Goal: Use online tool/utility: Utilize a website feature to perform a specific function

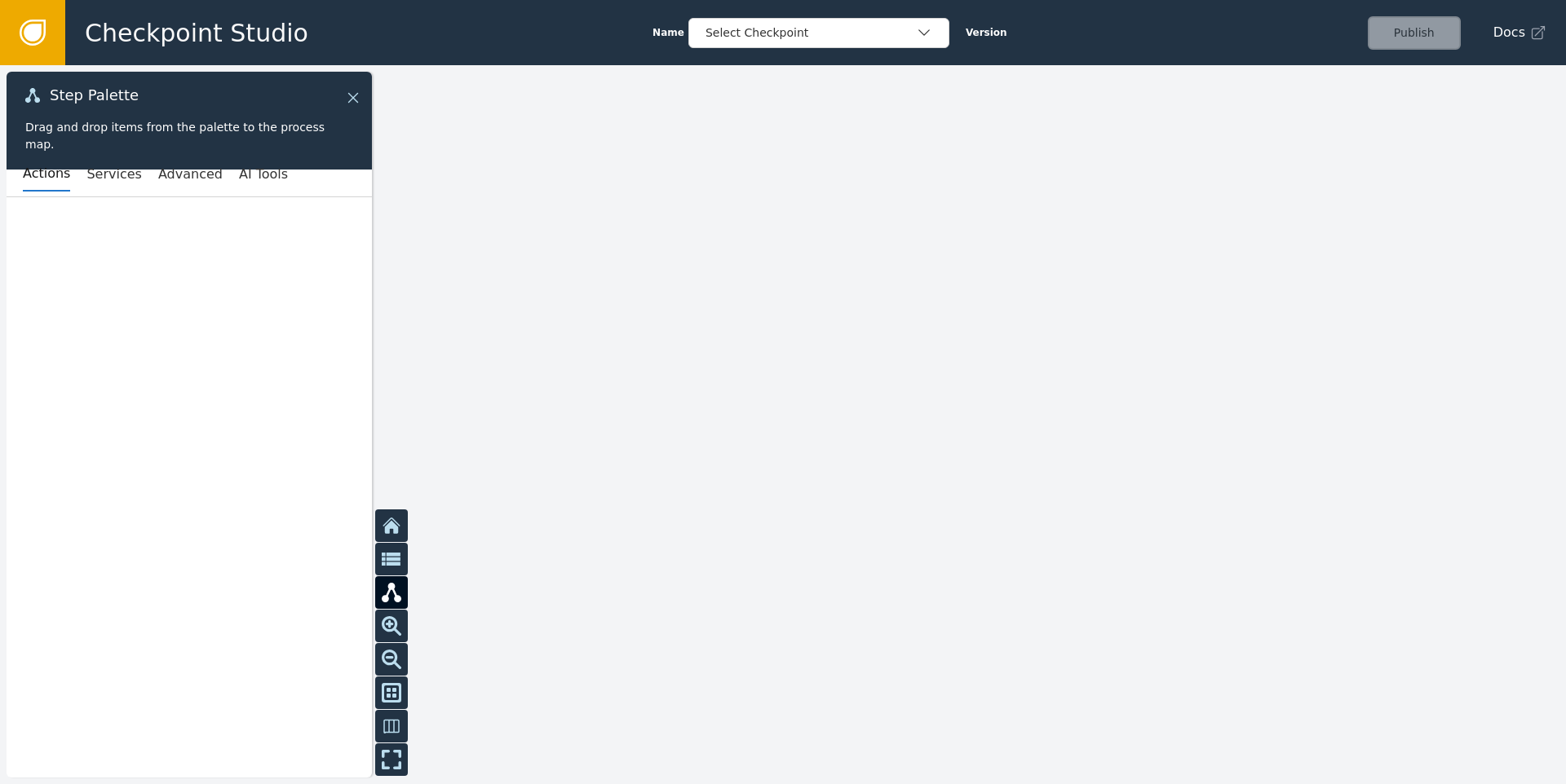
click at [357, 95] on icon at bounding box center [353, 98] width 10 height 10
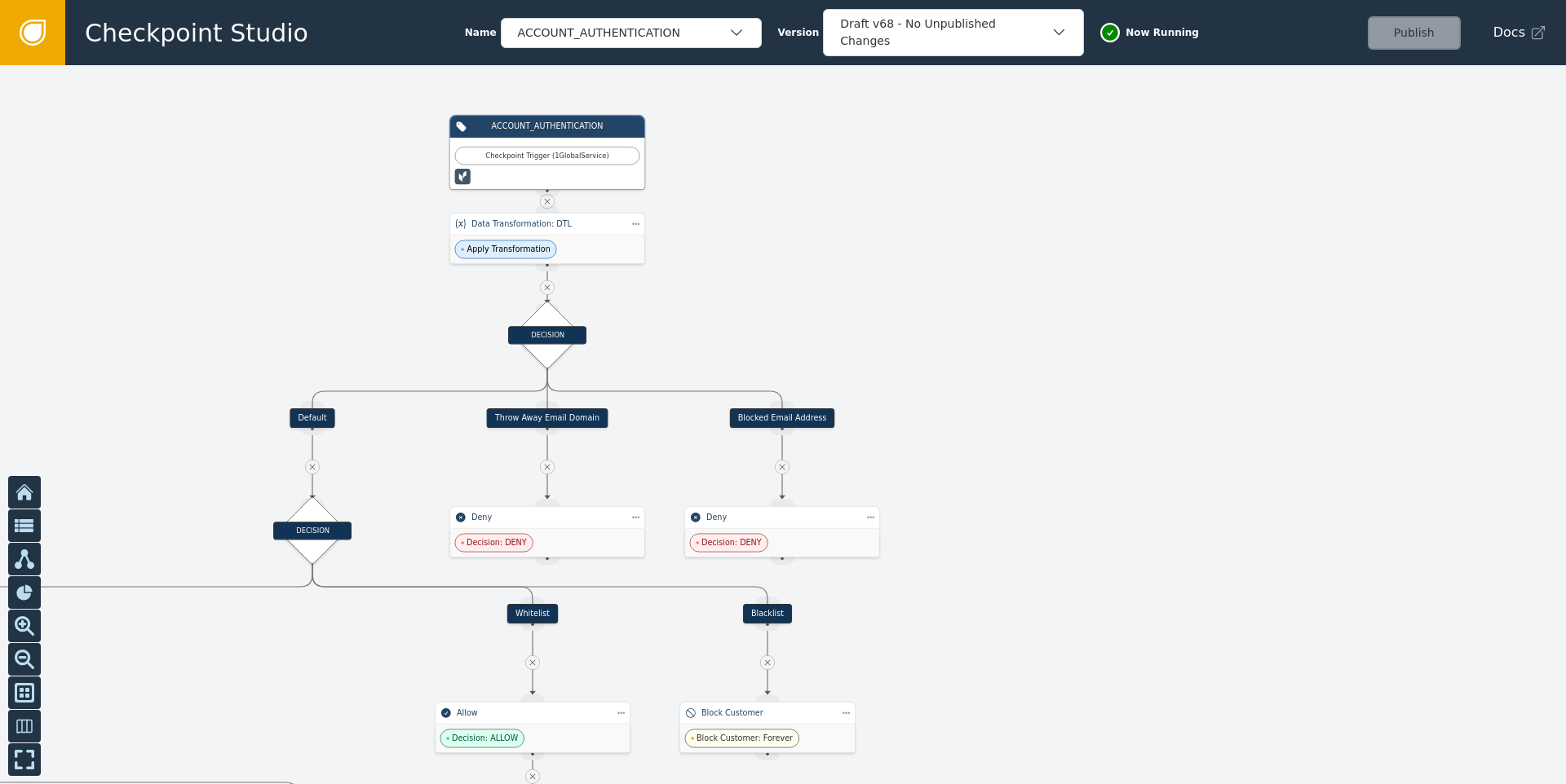
drag, startPoint x: 524, startPoint y: 371, endPoint x: 1003, endPoint y: 297, distance: 484.7
click at [1003, 297] on div at bounding box center [783, 424] width 1566 height 719
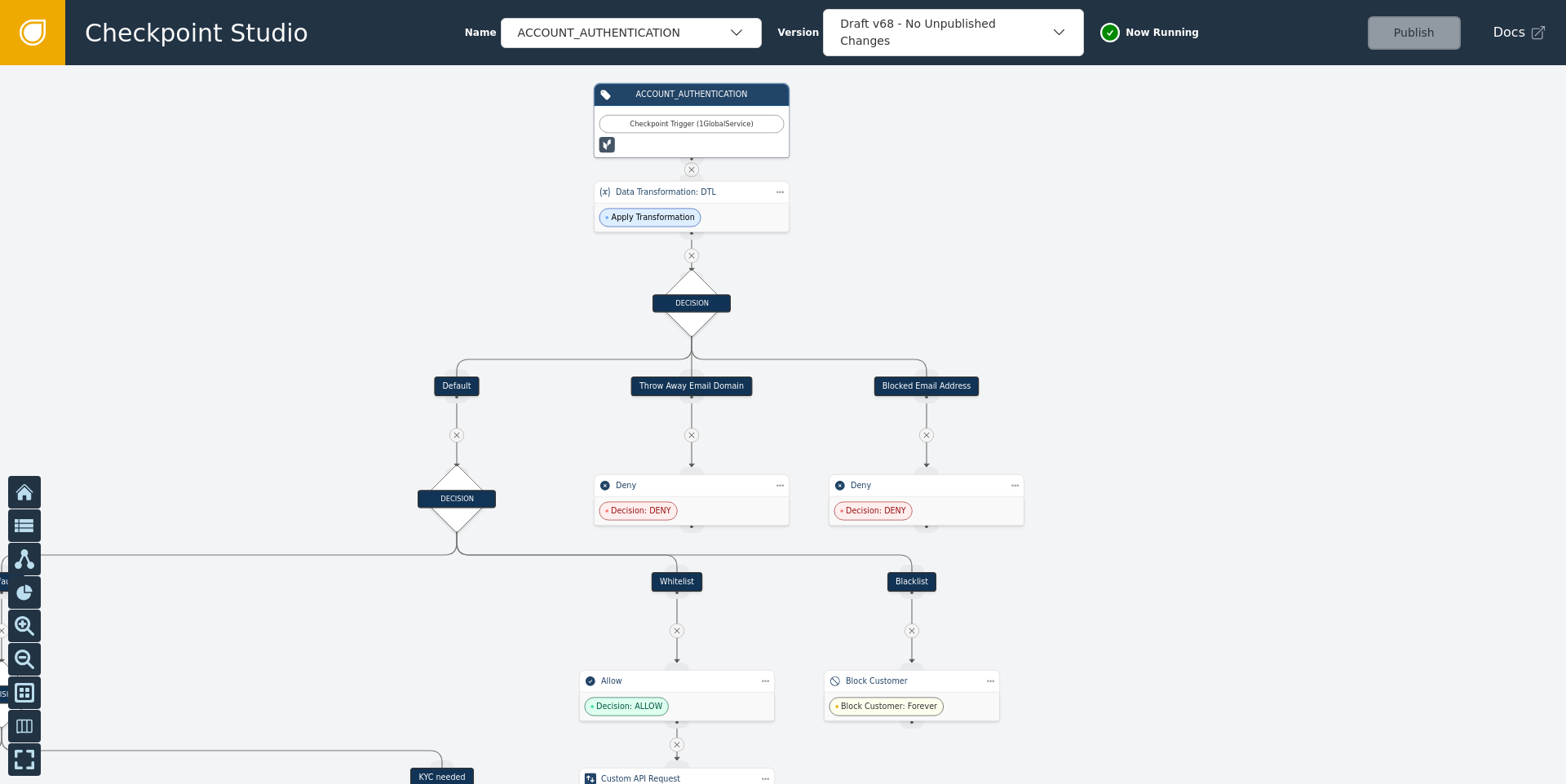
drag, startPoint x: 1004, startPoint y: 271, endPoint x: 1189, endPoint y: 229, distance: 189.7
click at [1233, 216] on div at bounding box center [783, 424] width 1566 height 719
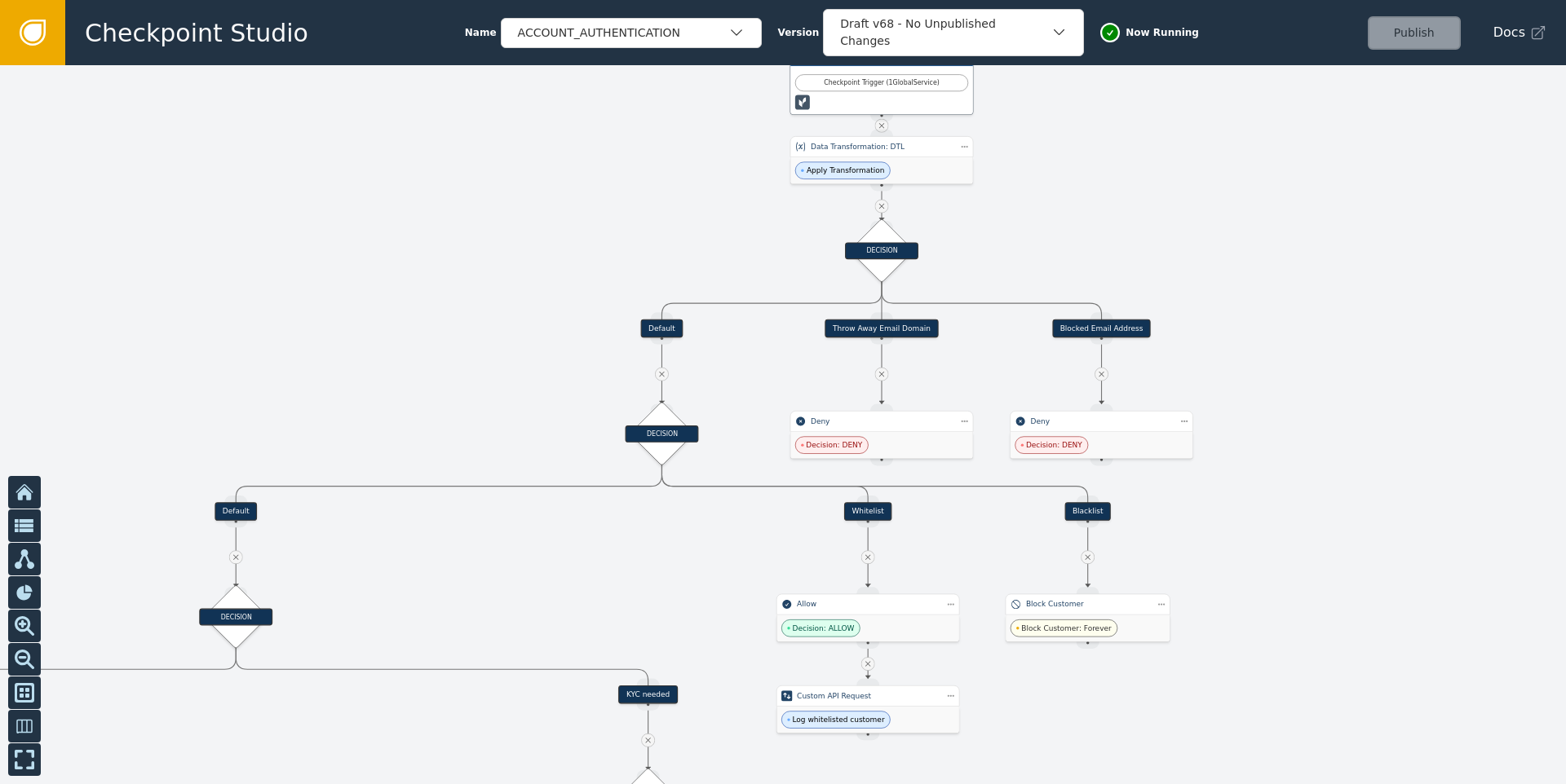
drag, startPoint x: 274, startPoint y: 299, endPoint x: 426, endPoint y: 184, distance: 190.6
click at [426, 184] on div at bounding box center [783, 424] width 1566 height 719
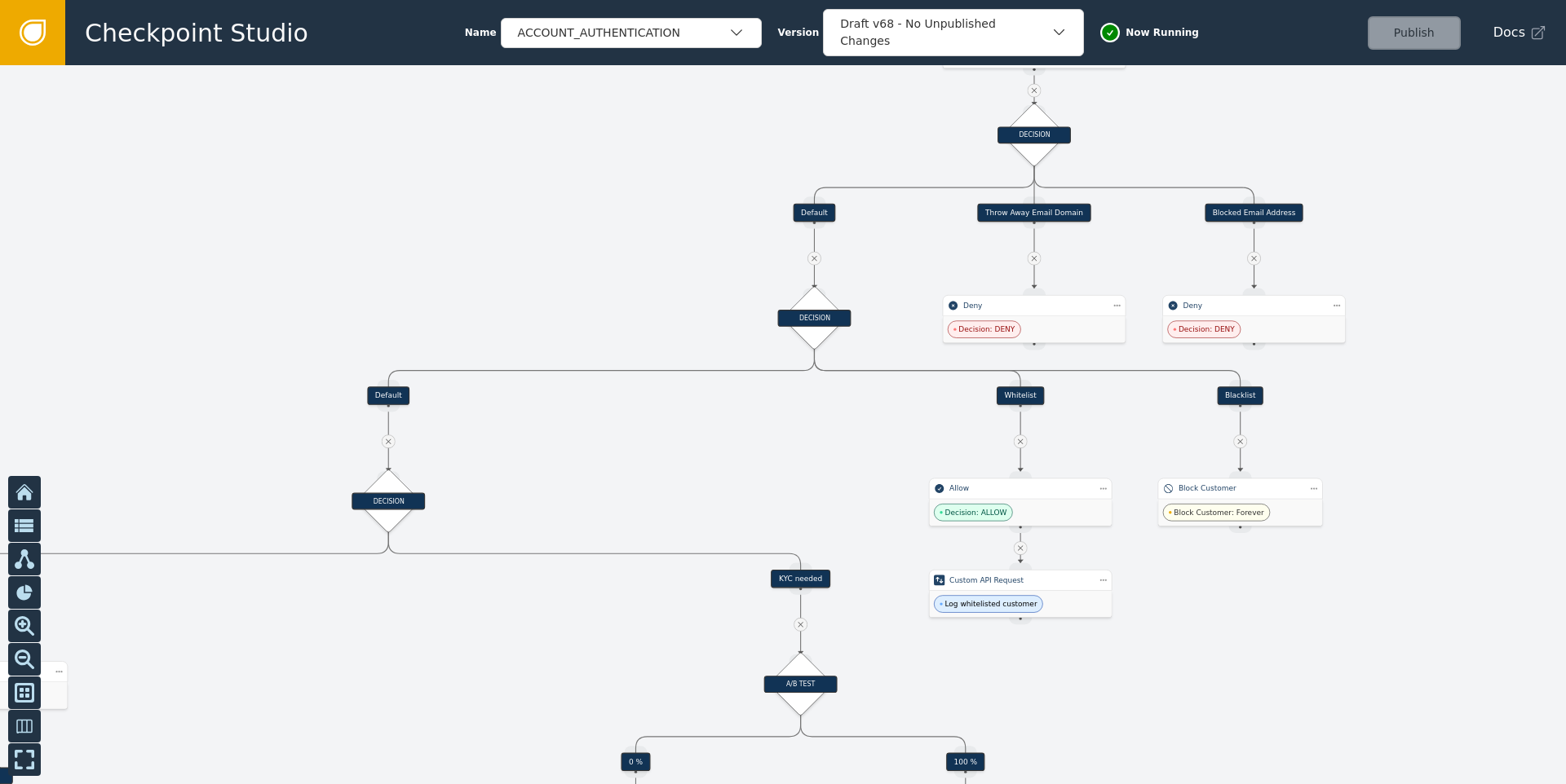
drag, startPoint x: 297, startPoint y: 264, endPoint x: 354, endPoint y: 190, distance: 93.4
click at [354, 190] on div at bounding box center [783, 424] width 1566 height 719
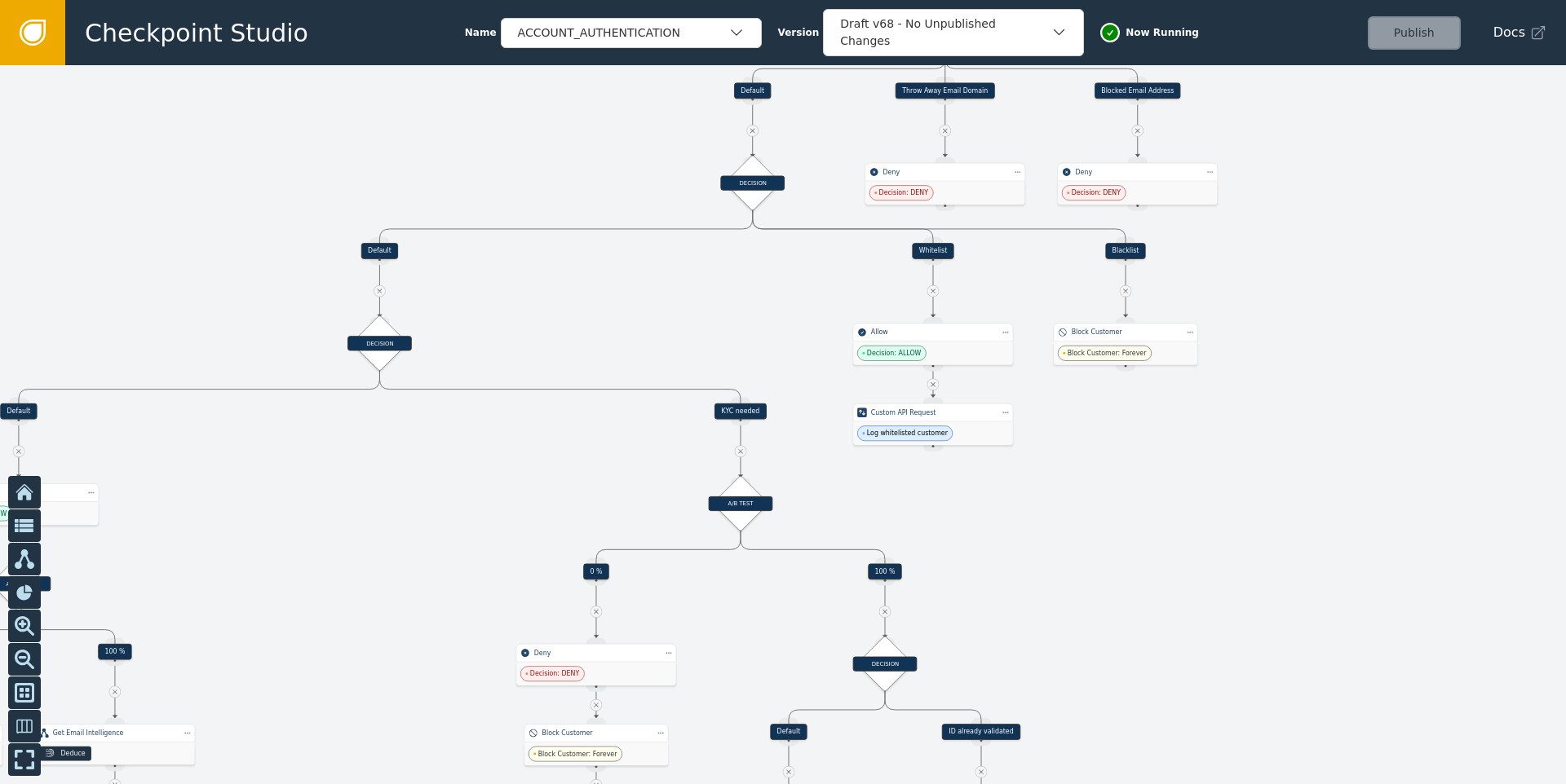
drag, startPoint x: 696, startPoint y: 381, endPoint x: 391, endPoint y: 216, distance: 346.8
click at [391, 215] on div at bounding box center [783, 424] width 1566 height 719
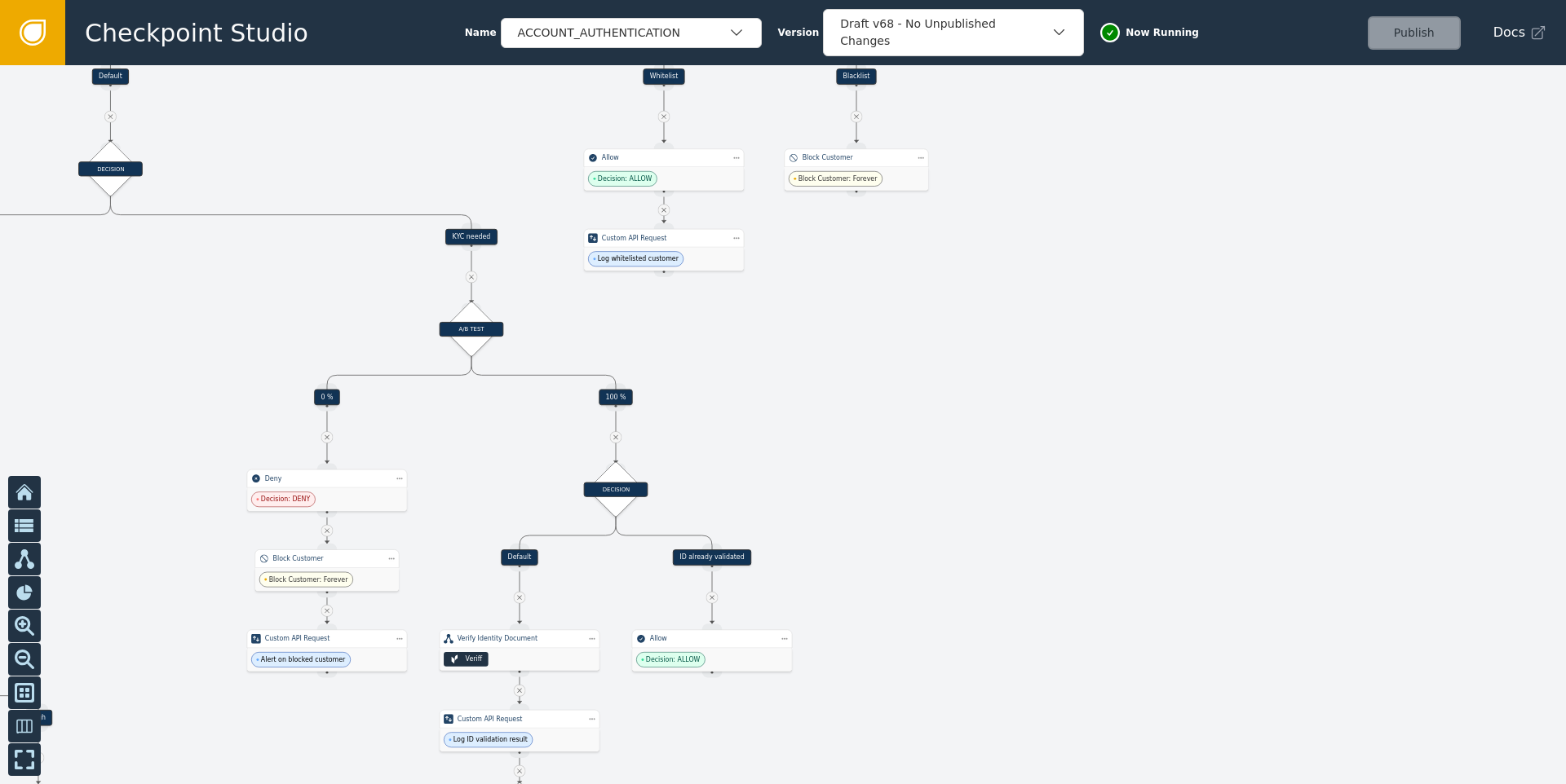
drag, startPoint x: 902, startPoint y: 409, endPoint x: 868, endPoint y: 353, distance: 65.5
click at [868, 353] on div at bounding box center [783, 424] width 1566 height 719
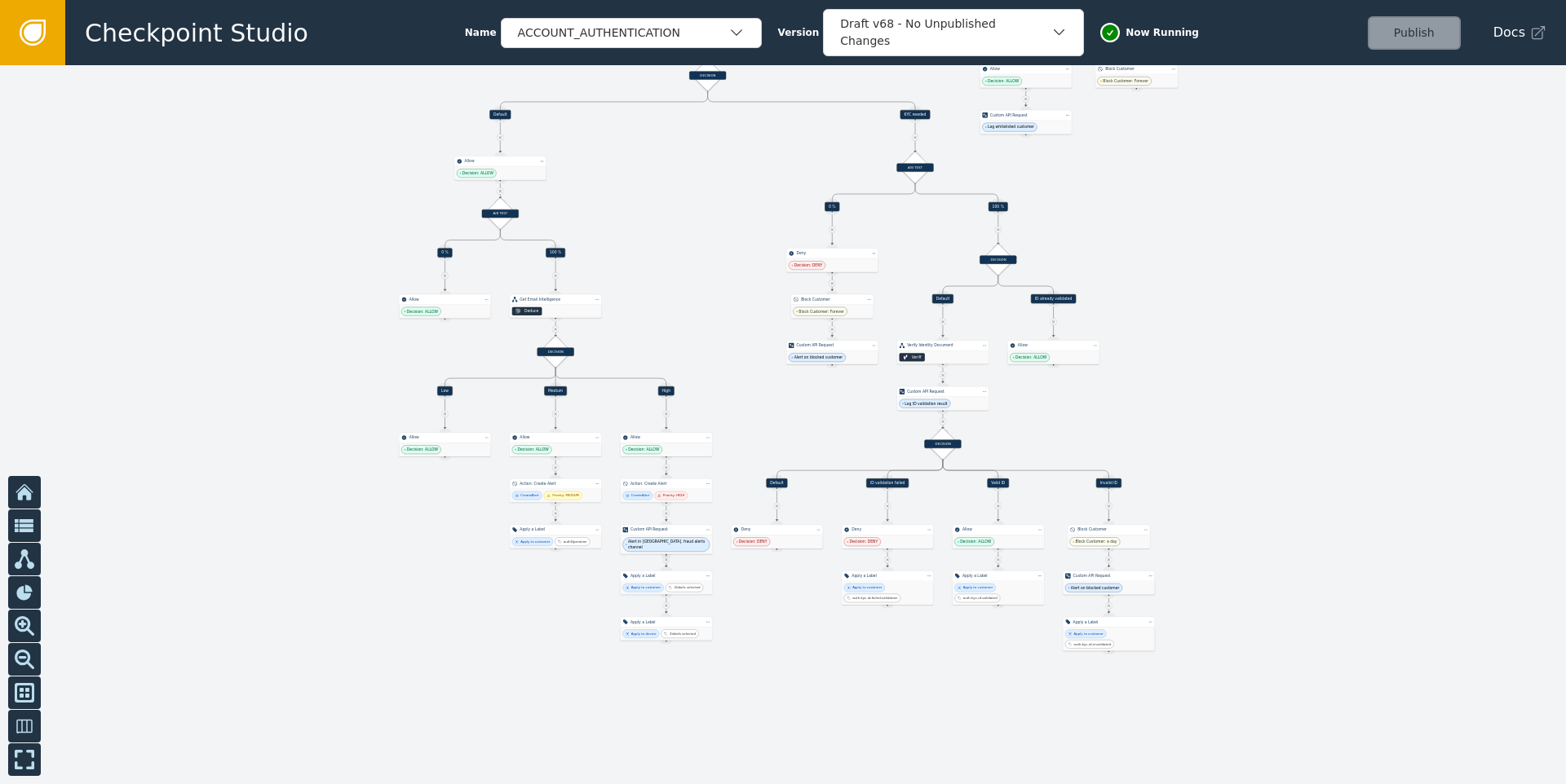
drag, startPoint x: 423, startPoint y: 516, endPoint x: 540, endPoint y: 342, distance: 209.7
click at [540, 342] on div at bounding box center [783, 424] width 1566 height 719
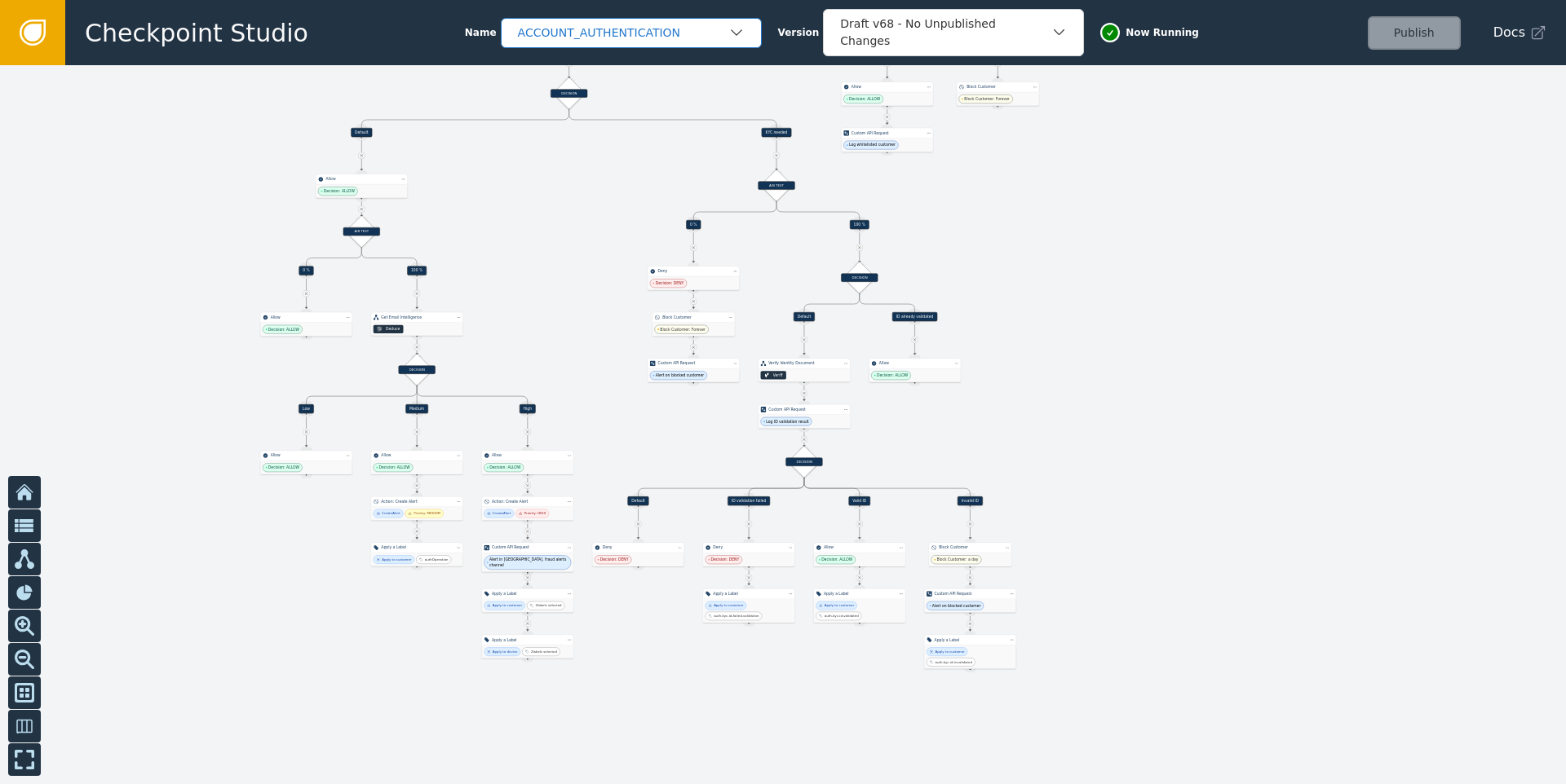
click at [634, 31] on div "ACCOUNT_AUTHENTICATION" at bounding box center [623, 32] width 210 height 17
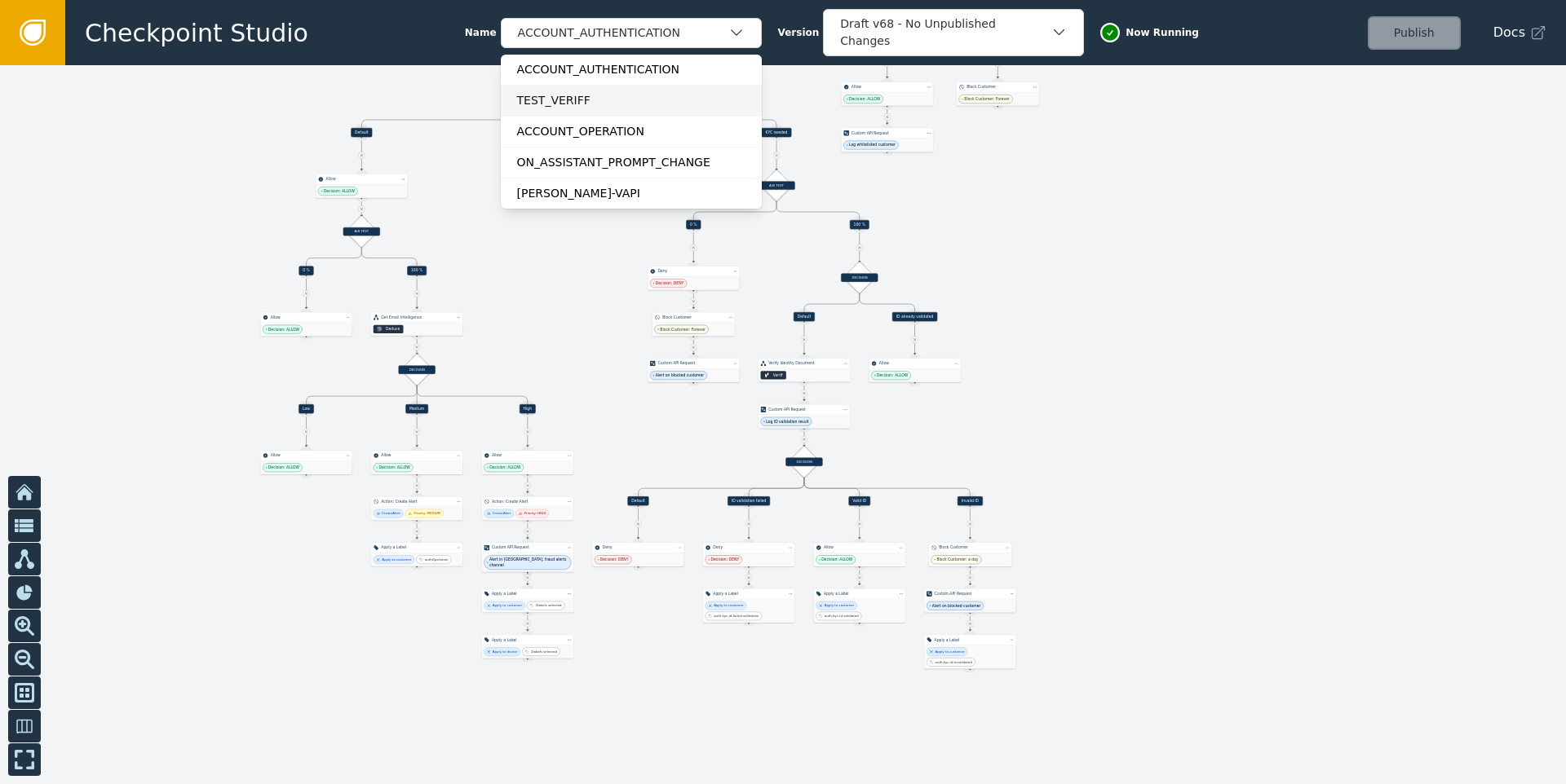
click at [580, 136] on div "ACCOUNT_OPERATION" at bounding box center [631, 131] width 229 height 17
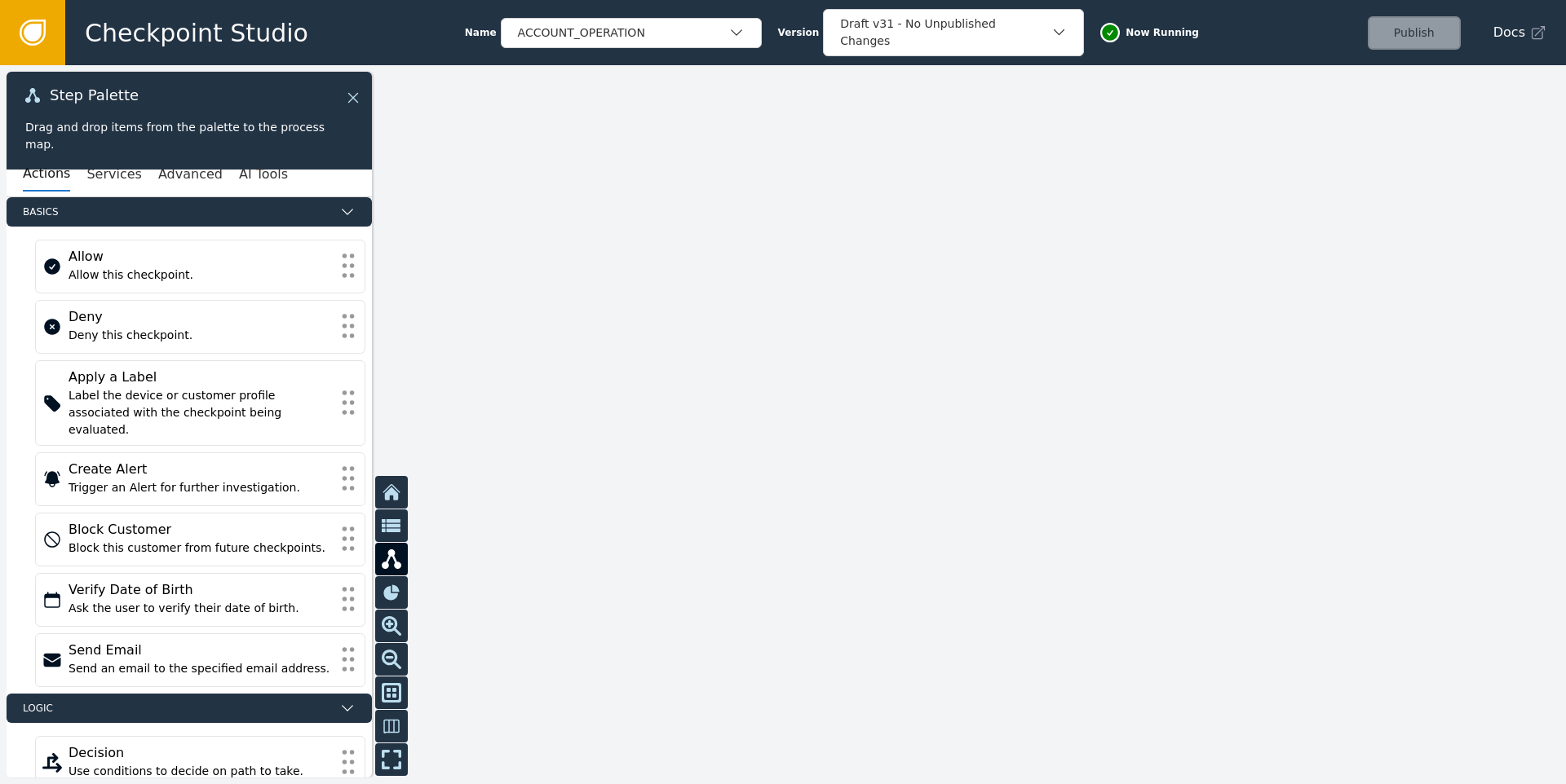
click at [354, 95] on icon at bounding box center [353, 98] width 18 height 18
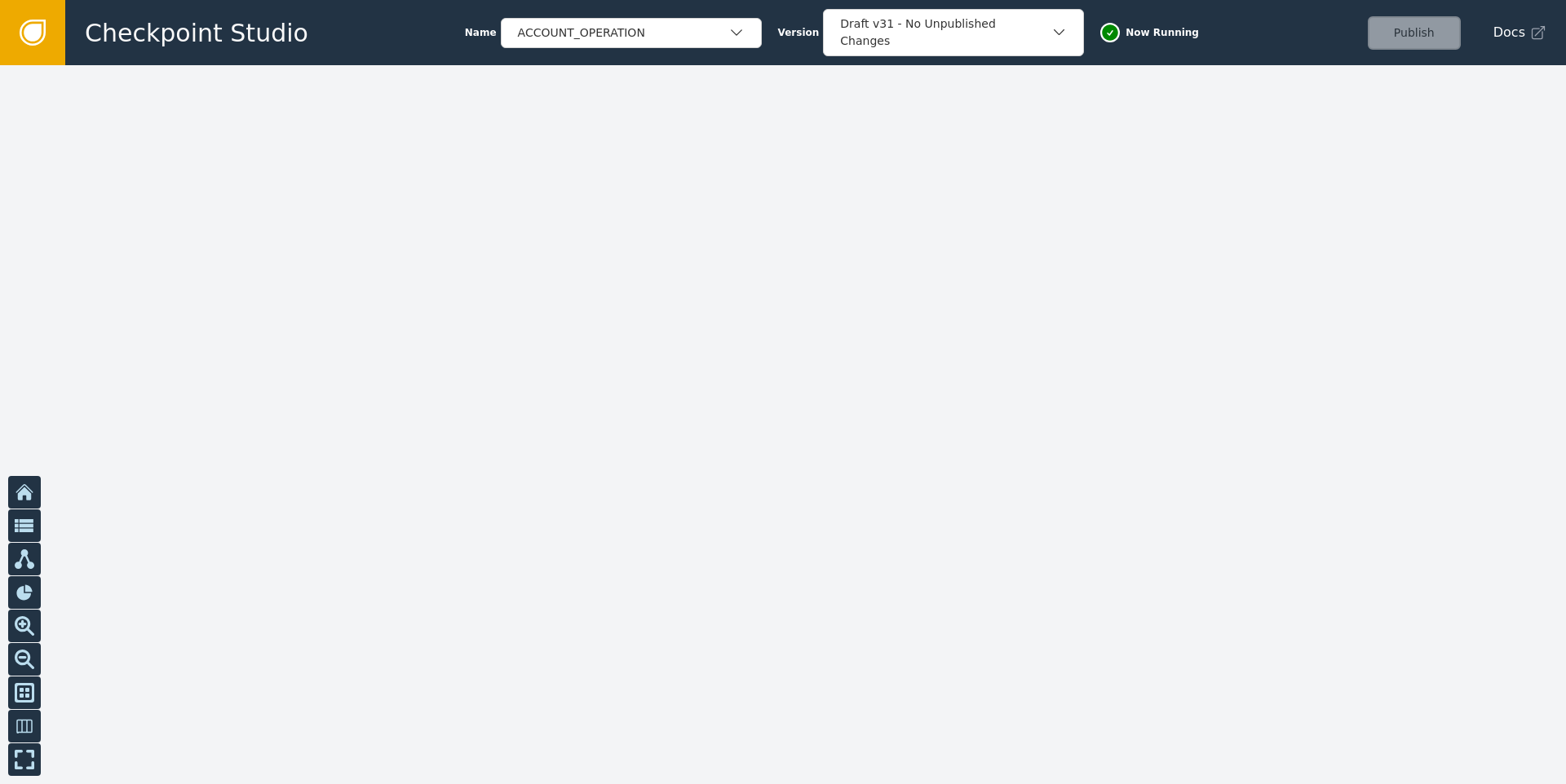
drag, startPoint x: 386, startPoint y: 387, endPoint x: 816, endPoint y: 261, distance: 448.1
click at [816, 261] on div at bounding box center [783, 424] width 1566 height 719
drag, startPoint x: 319, startPoint y: 496, endPoint x: 695, endPoint y: 353, distance: 402.3
click at [712, 349] on div at bounding box center [783, 424] width 1566 height 719
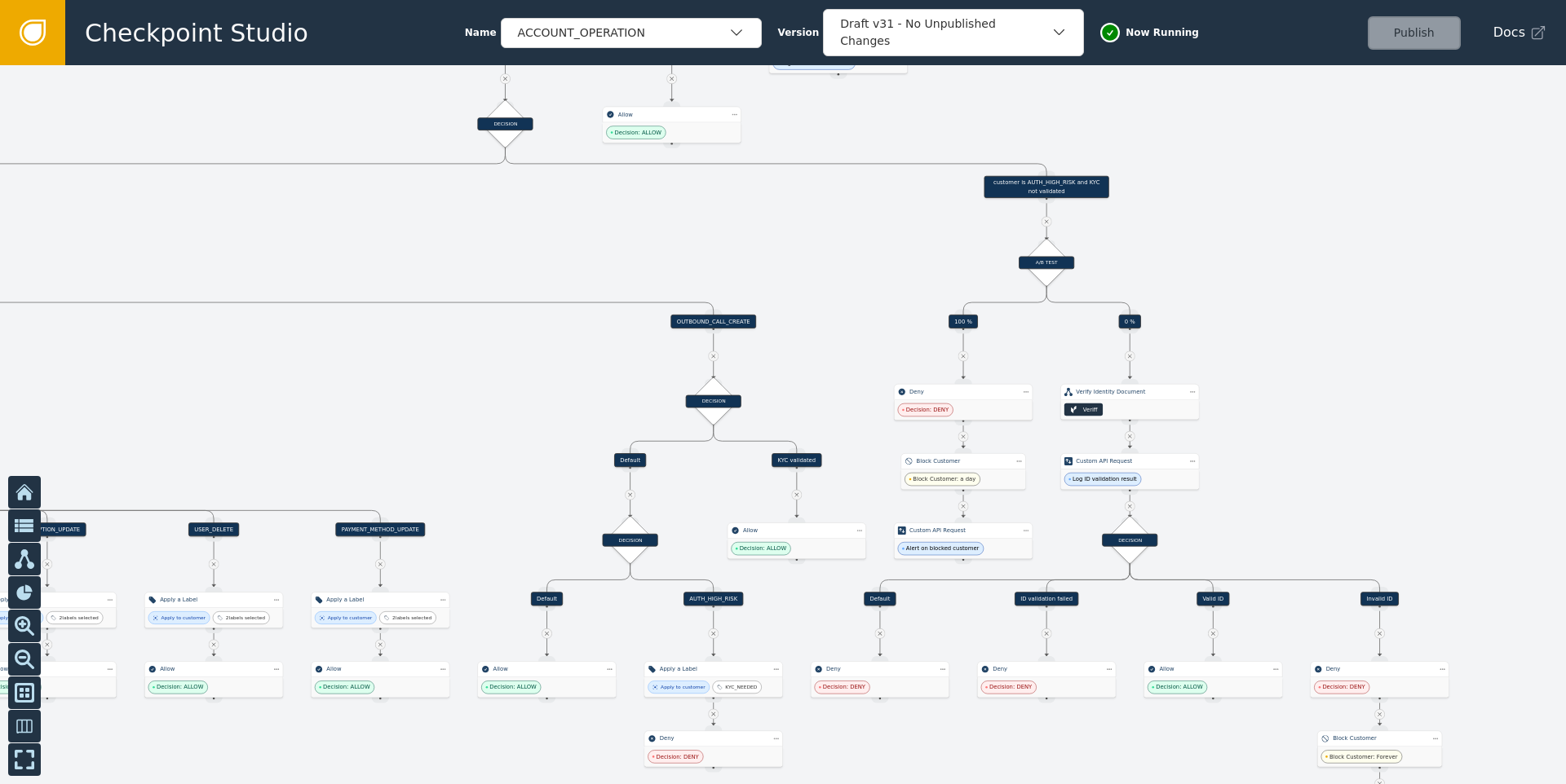
drag, startPoint x: 487, startPoint y: 392, endPoint x: 150, endPoint y: 381, distance: 337.2
click at [150, 381] on div at bounding box center [783, 424] width 1566 height 719
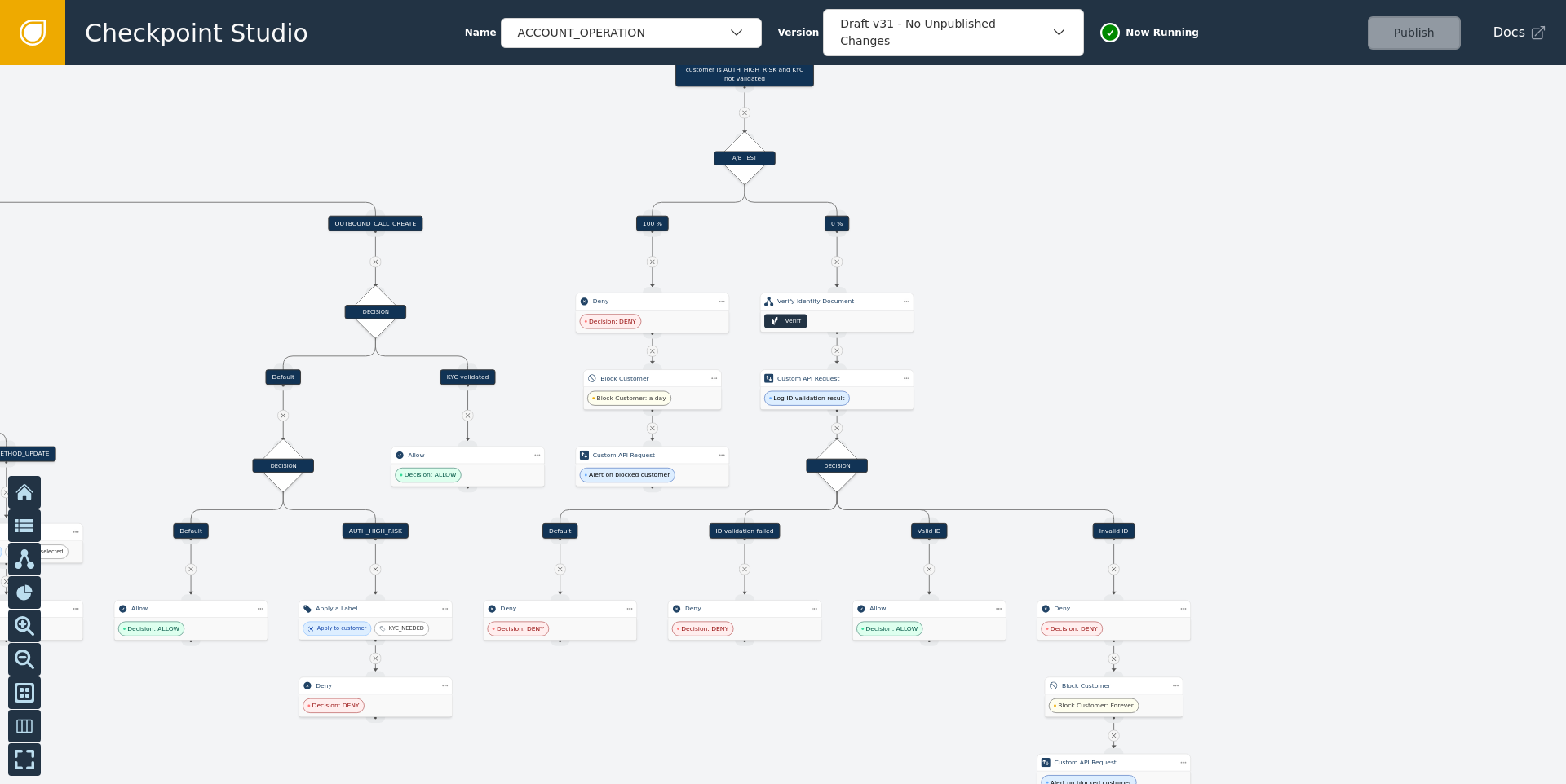
drag, startPoint x: 487, startPoint y: 379, endPoint x: 476, endPoint y: 302, distance: 77.8
click at [476, 303] on div at bounding box center [783, 424] width 1566 height 719
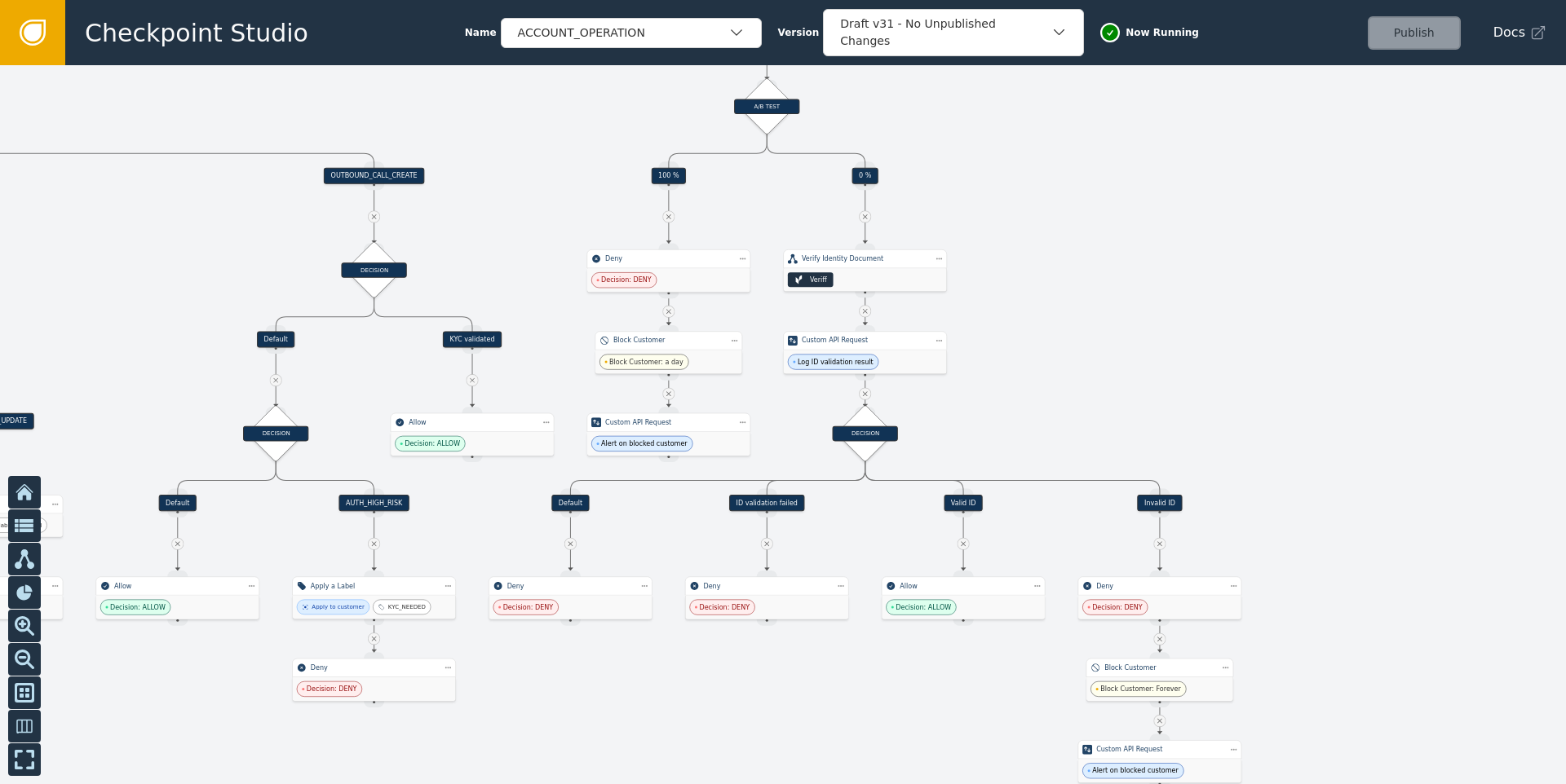
drag, startPoint x: 494, startPoint y: 290, endPoint x: 499, endPoint y: 241, distance: 49.3
click at [499, 241] on div at bounding box center [783, 424] width 1566 height 719
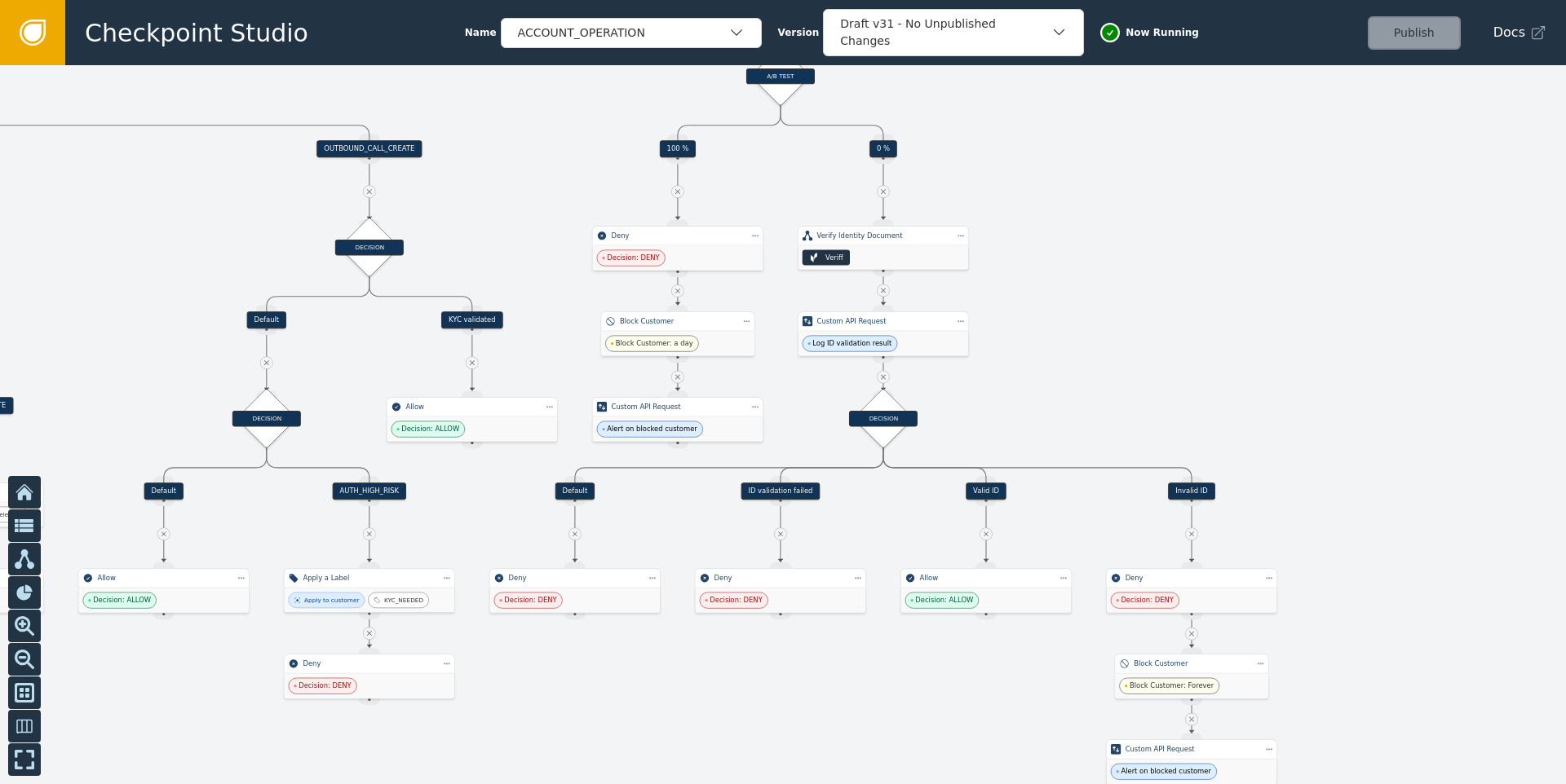
drag, startPoint x: 492, startPoint y: 243, endPoint x: 493, endPoint y: 225, distance: 18.0
click at [493, 225] on div at bounding box center [783, 424] width 1566 height 719
click at [378, 242] on div "DECISION" at bounding box center [369, 247] width 68 height 16
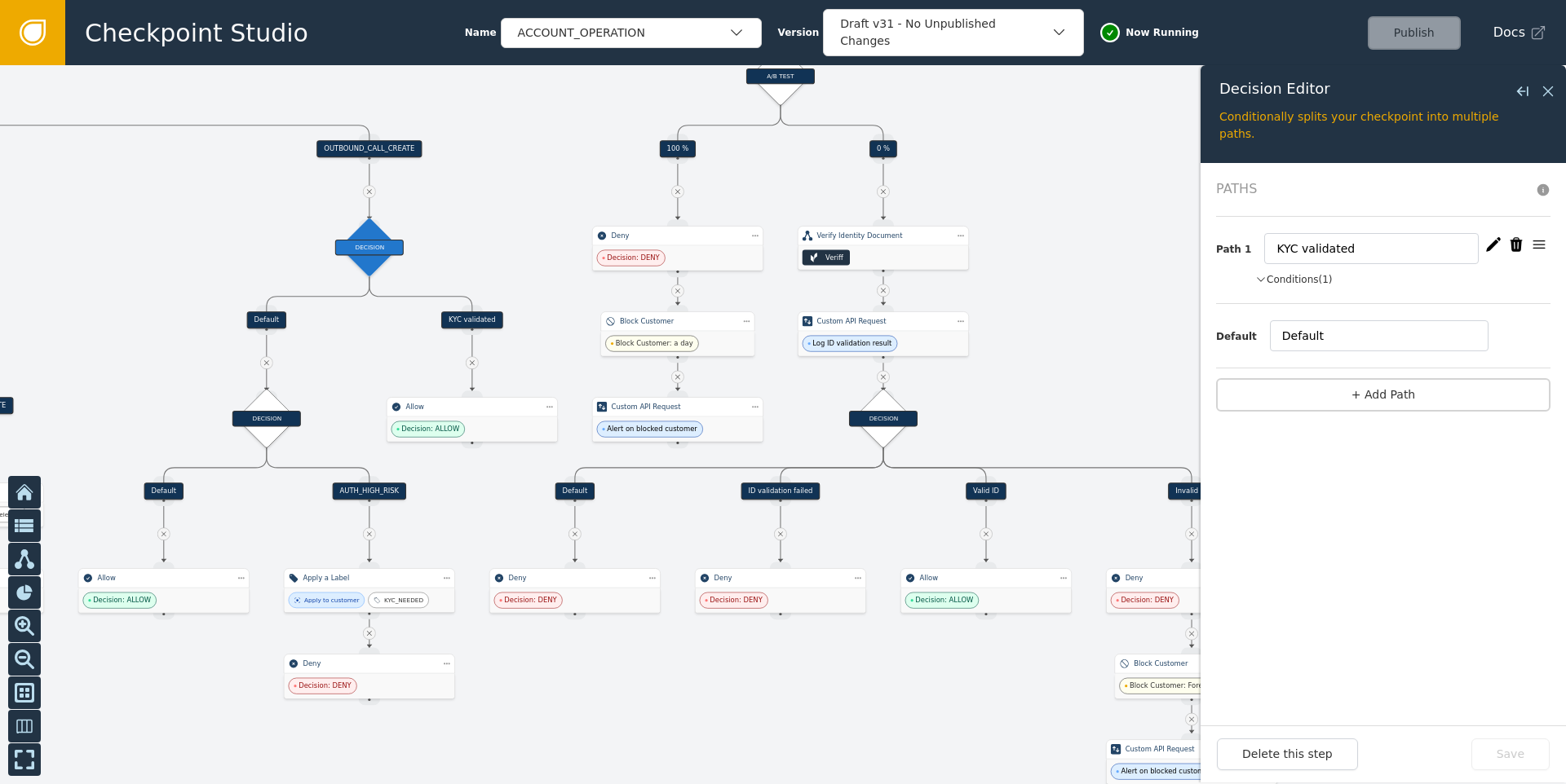
click at [1337, 275] on div "Conditions (1)" at bounding box center [1402, 280] width 295 height 15
click at [1331, 276] on div "Conditions (1)" at bounding box center [1402, 280] width 295 height 15
click at [1278, 279] on button "Conditions (1)" at bounding box center [1293, 280] width 77 height 15
click at [1544, 86] on icon at bounding box center [1549, 91] width 18 height 18
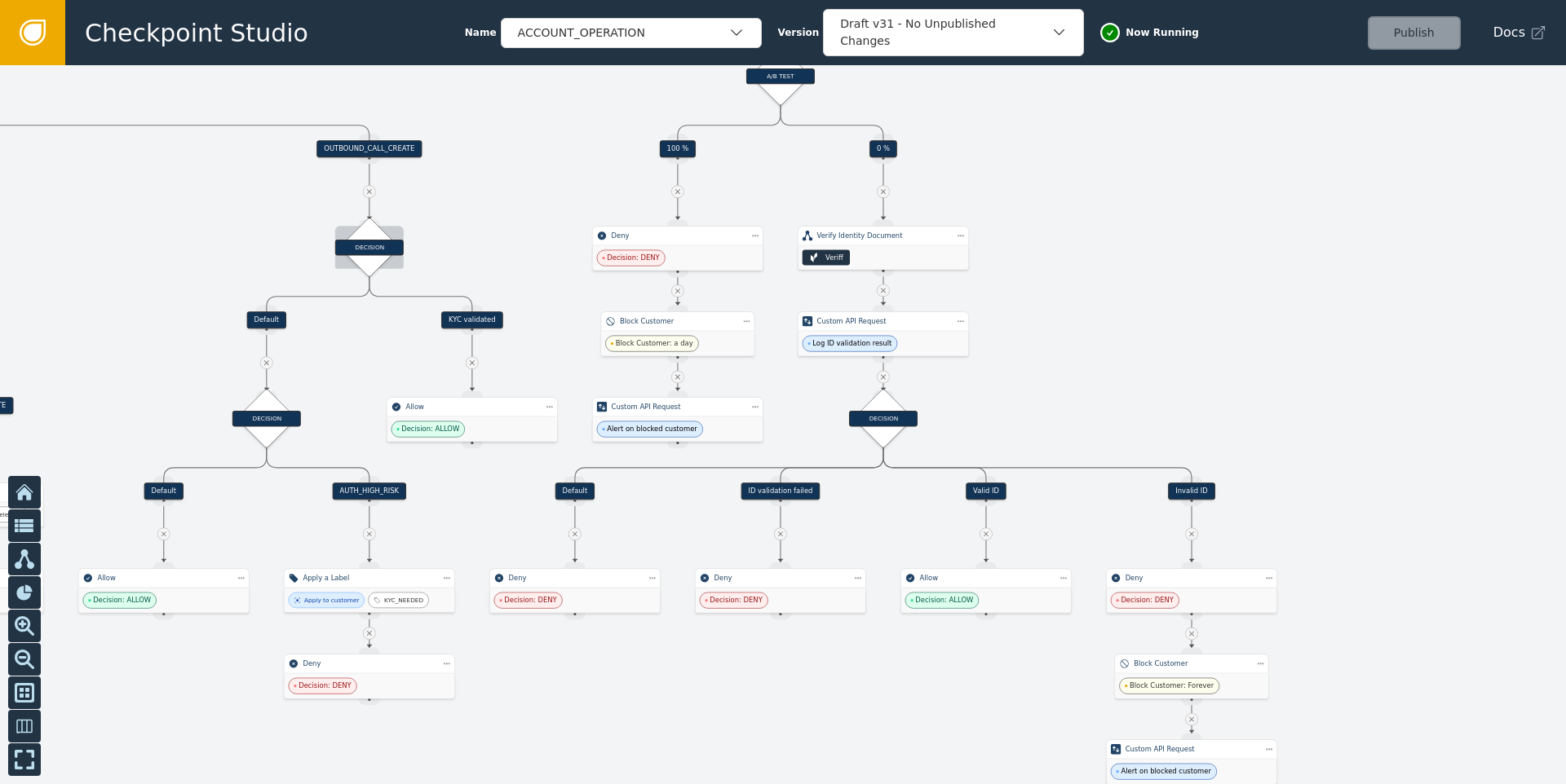
click at [366, 253] on div "DECISION" at bounding box center [369, 247] width 68 height 16
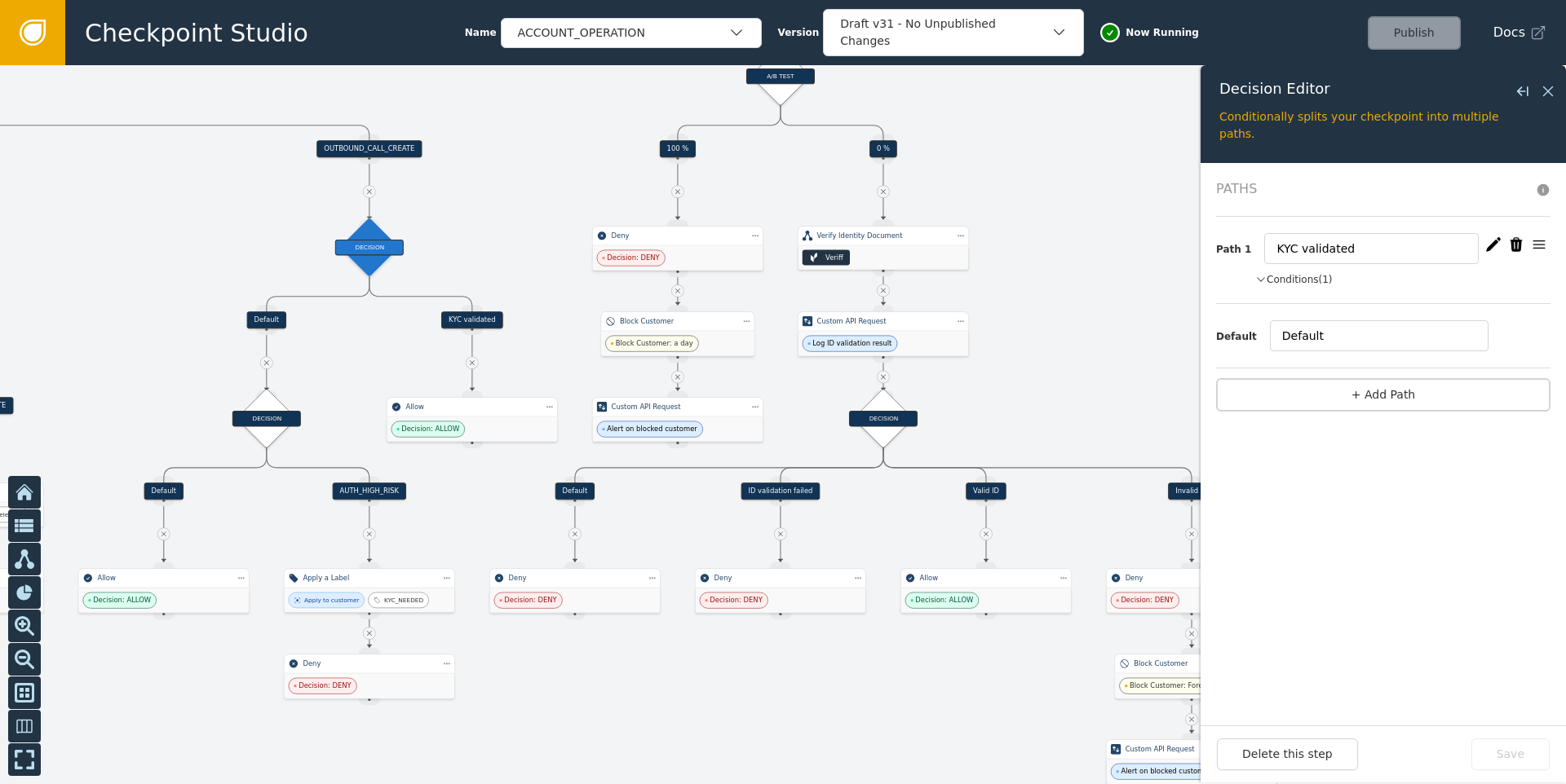
click at [1278, 288] on div "Path 1 KYC validated Conditions (1) customer.labels contains auth-kyc-id-valida…" at bounding box center [1383, 260] width 334 height 87
click at [1280, 285] on button "Conditions (1)" at bounding box center [1293, 280] width 77 height 15
click at [274, 426] on div "DECISION" at bounding box center [266, 418] width 68 height 16
click at [1286, 285] on button "Conditions (1)" at bounding box center [1293, 280] width 77 height 15
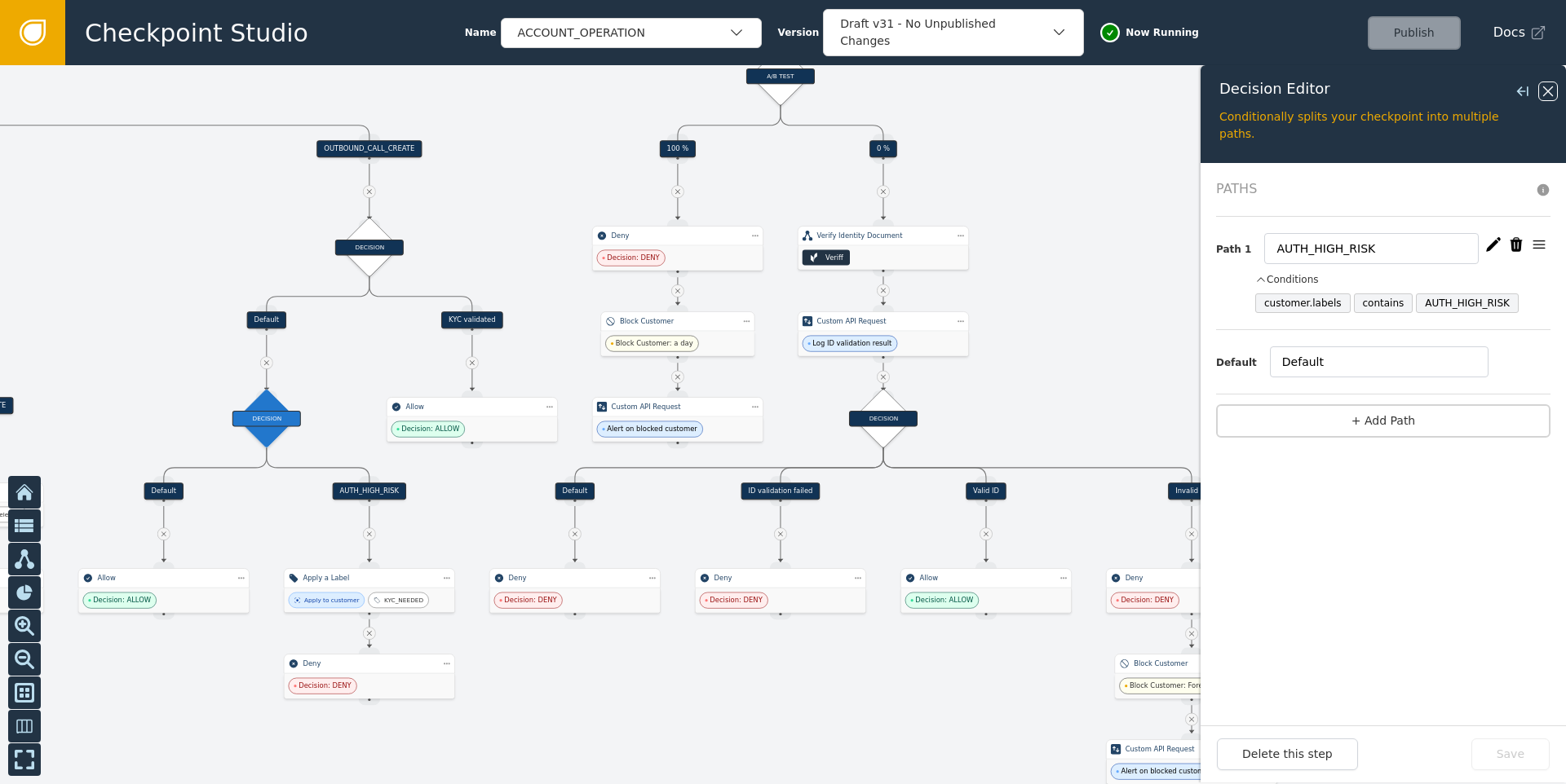
click at [1554, 97] on icon at bounding box center [1549, 91] width 18 height 18
